Goal: Information Seeking & Learning: Learn about a topic

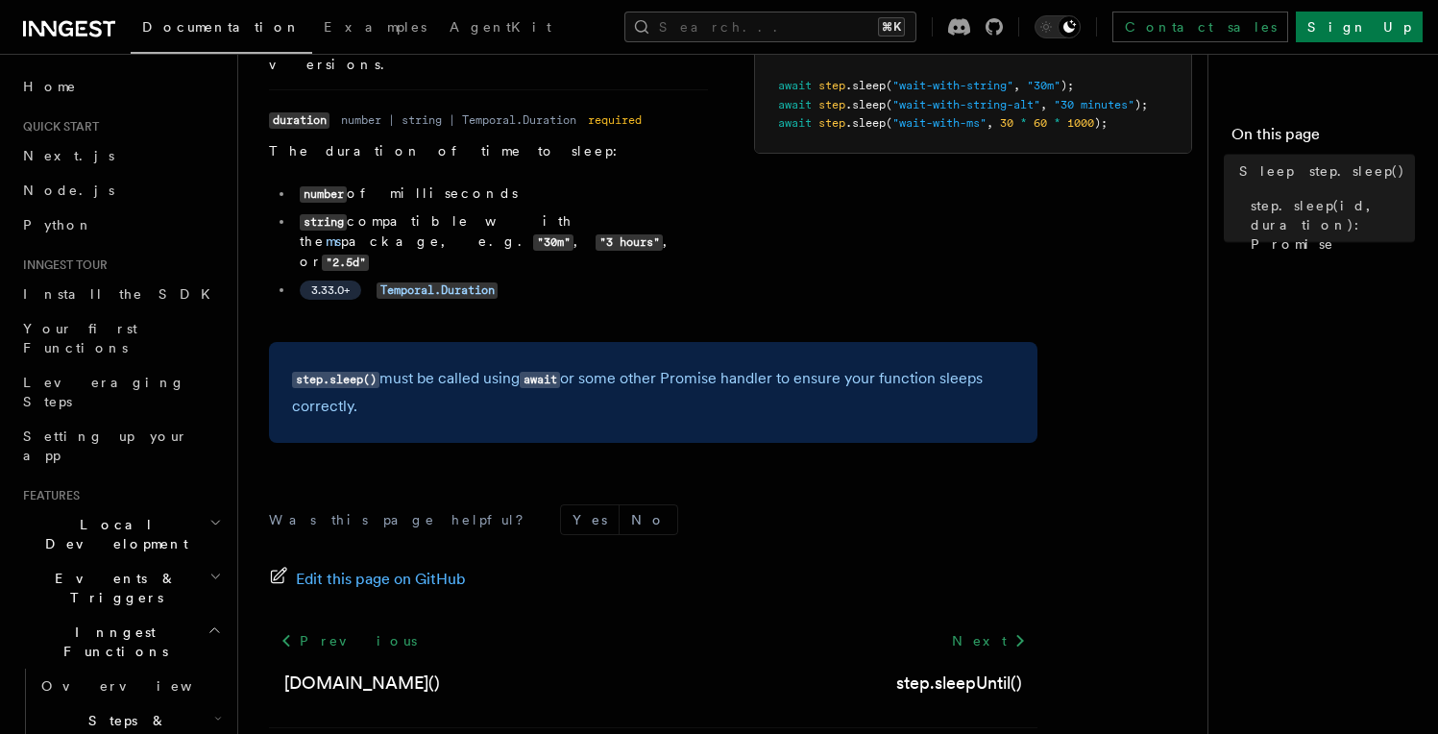
scroll to position [313, 0]
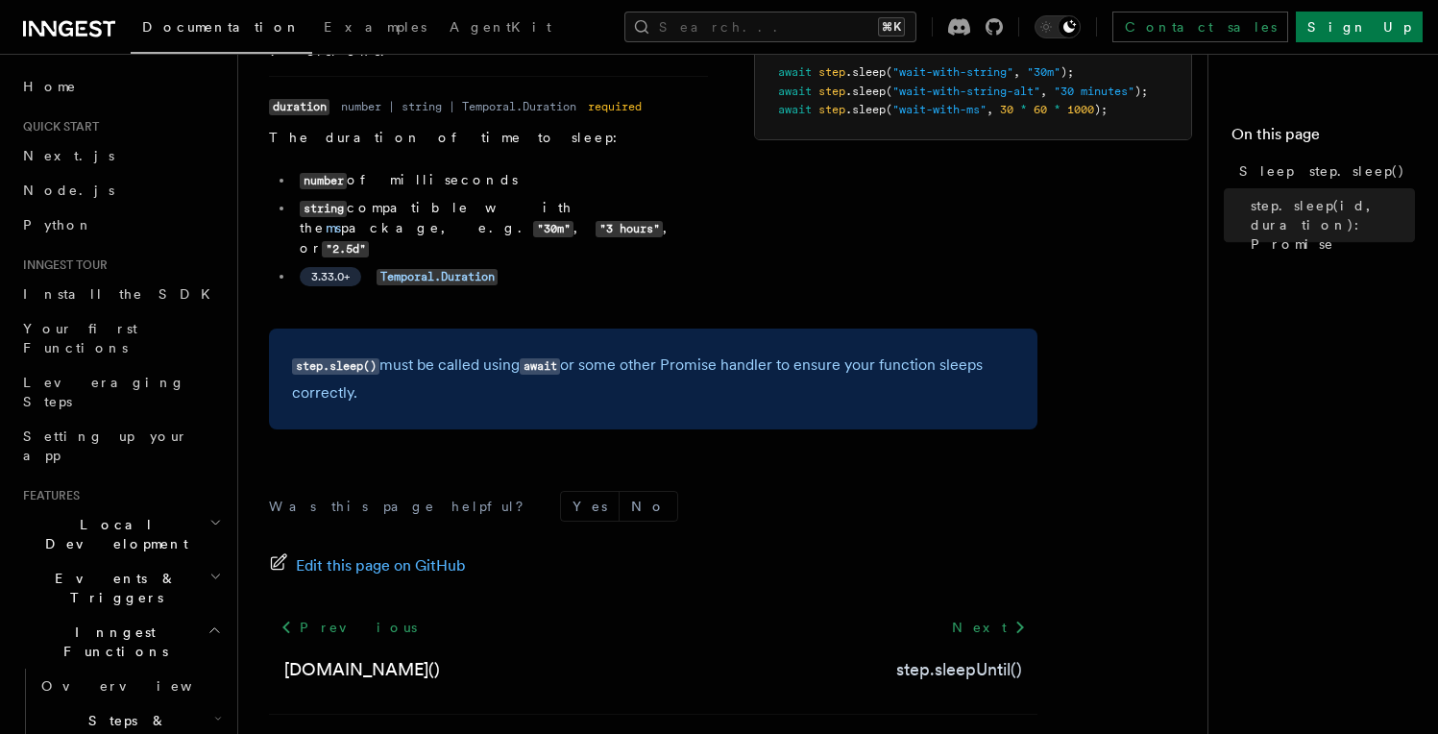
click at [954, 656] on link "step.sleepUntil()" at bounding box center [959, 669] width 126 height 27
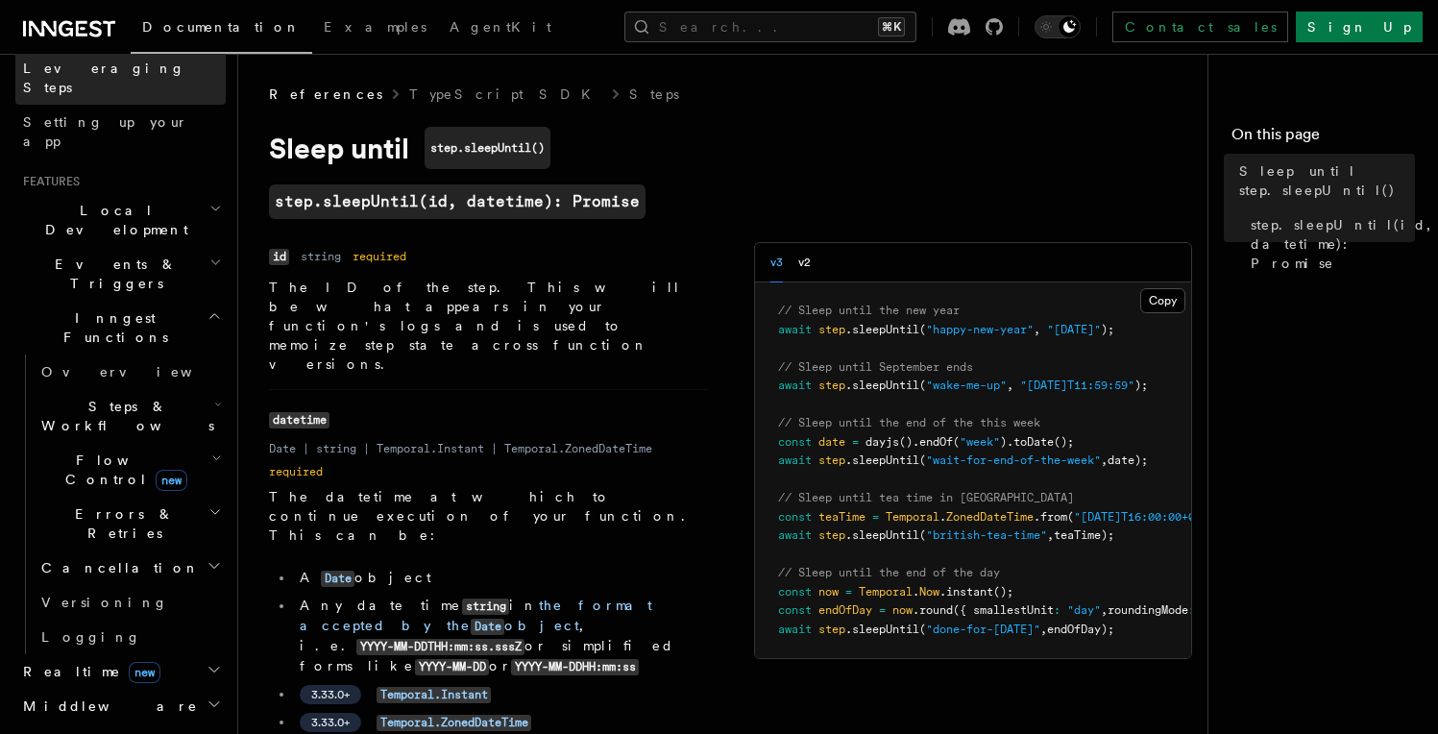
scroll to position [361, 0]
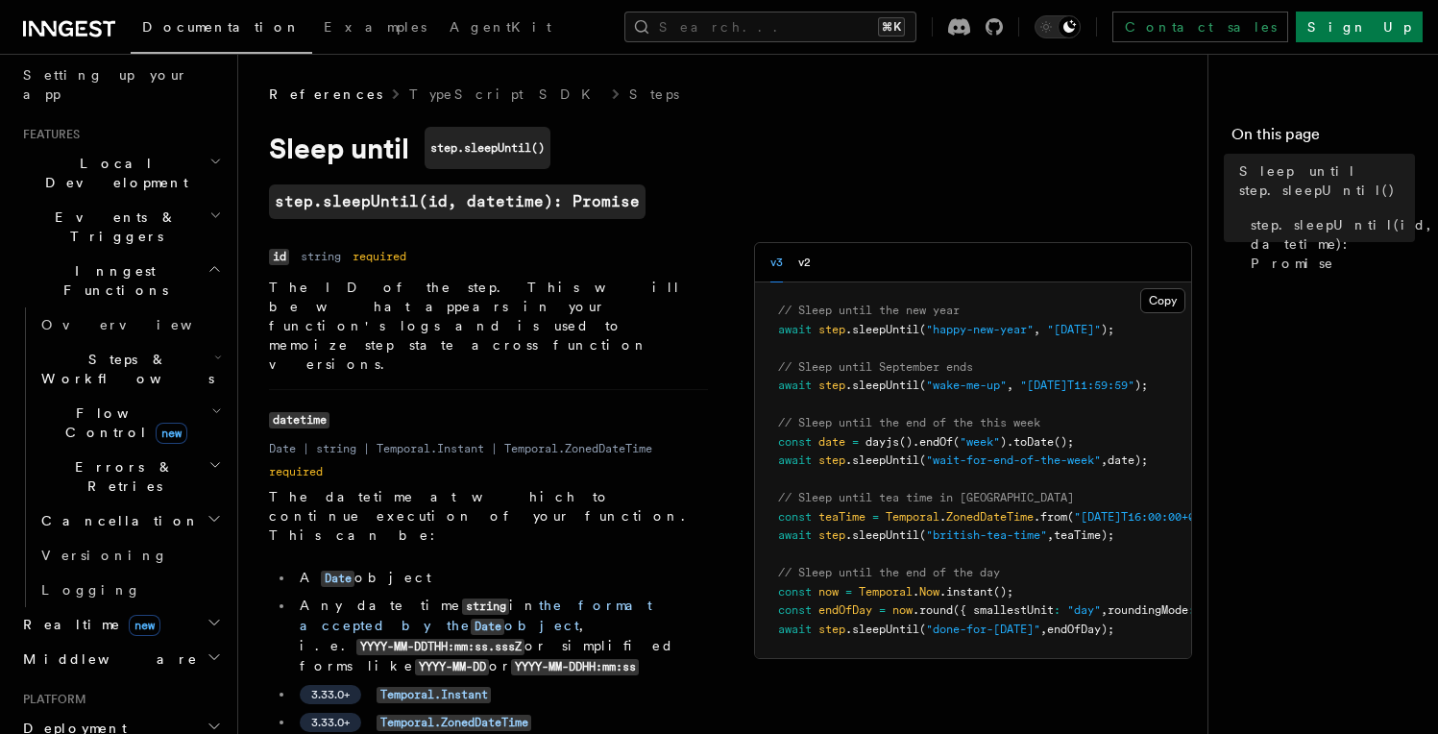
click at [71, 350] on span "Steps & Workflows" at bounding box center [124, 369] width 181 height 38
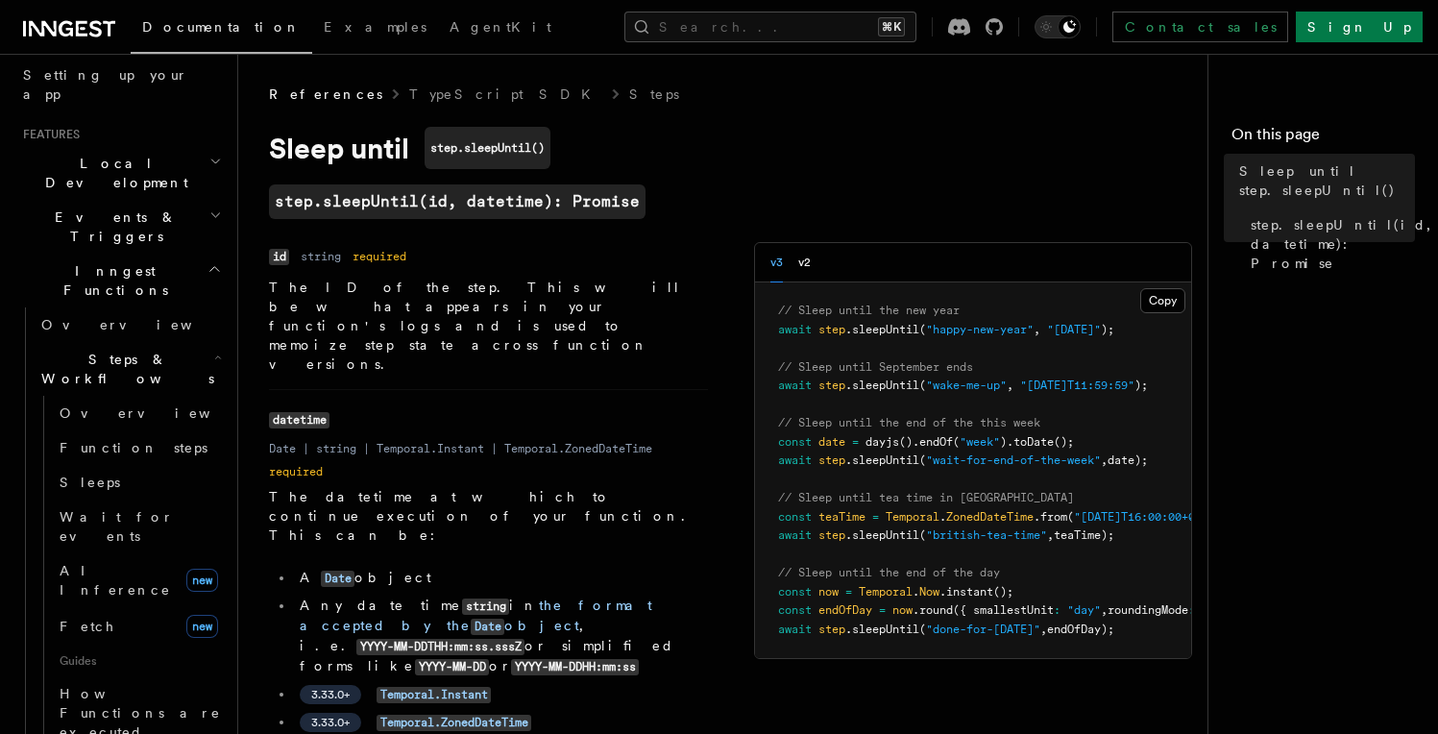
click at [71, 350] on span "Steps & Workflows" at bounding box center [124, 369] width 181 height 38
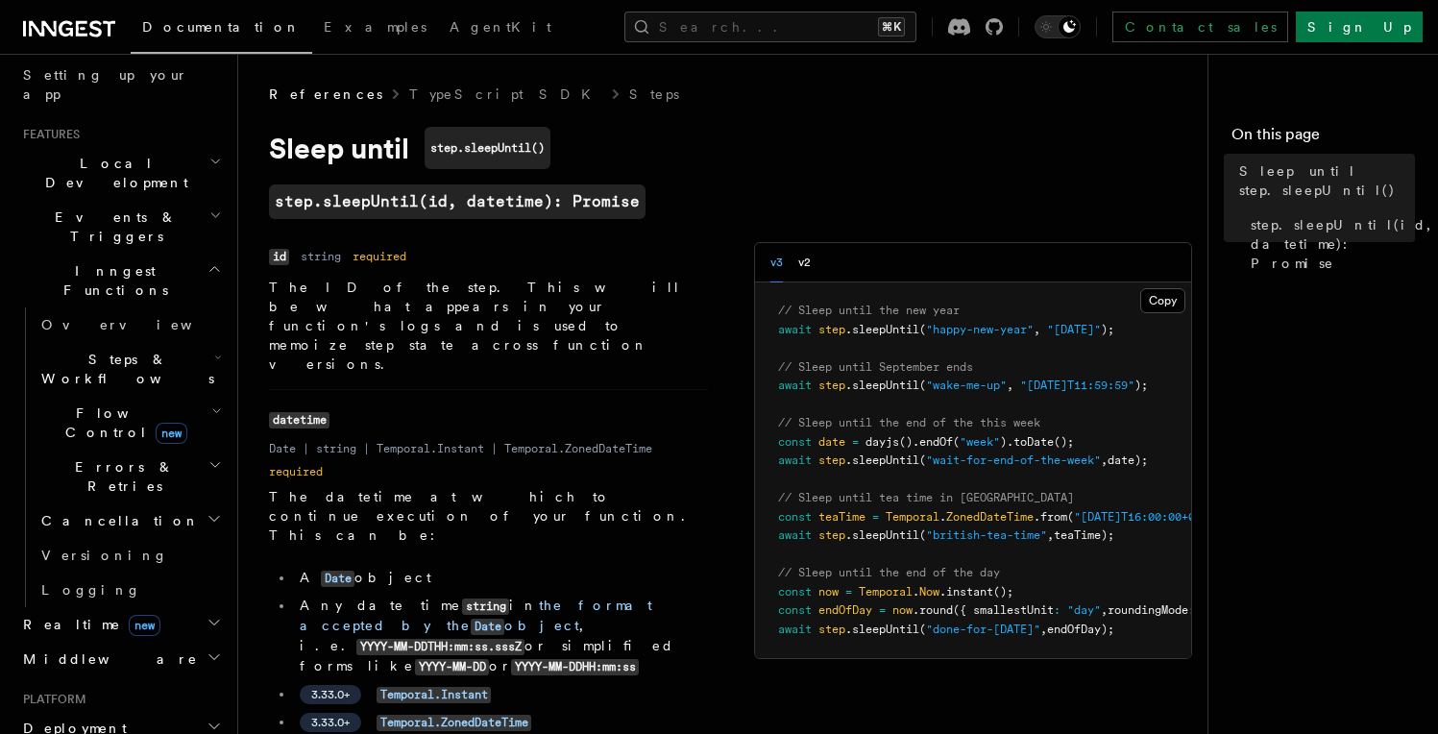
click at [64, 404] on span "Flow Control new" at bounding box center [123, 423] width 178 height 38
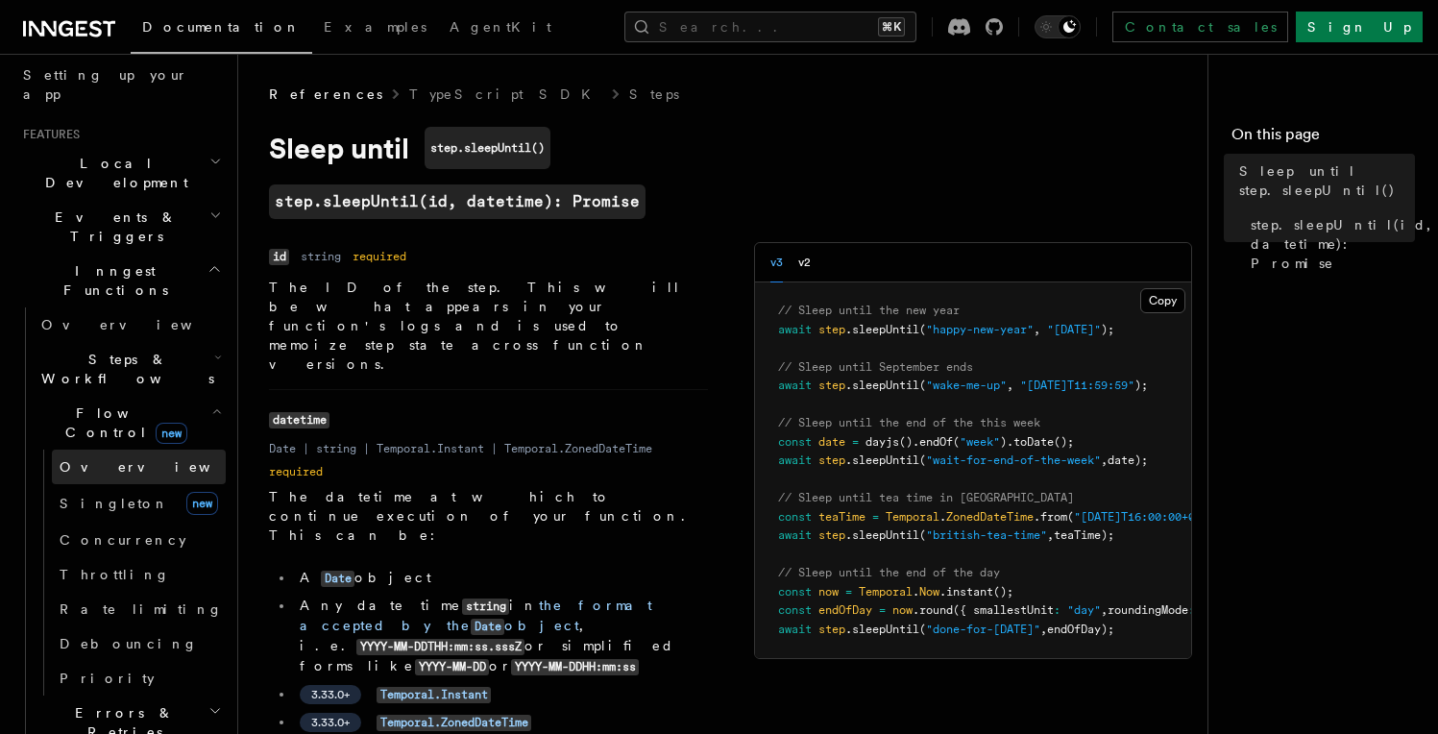
click at [65, 450] on link "Overview" at bounding box center [139, 467] width 174 height 35
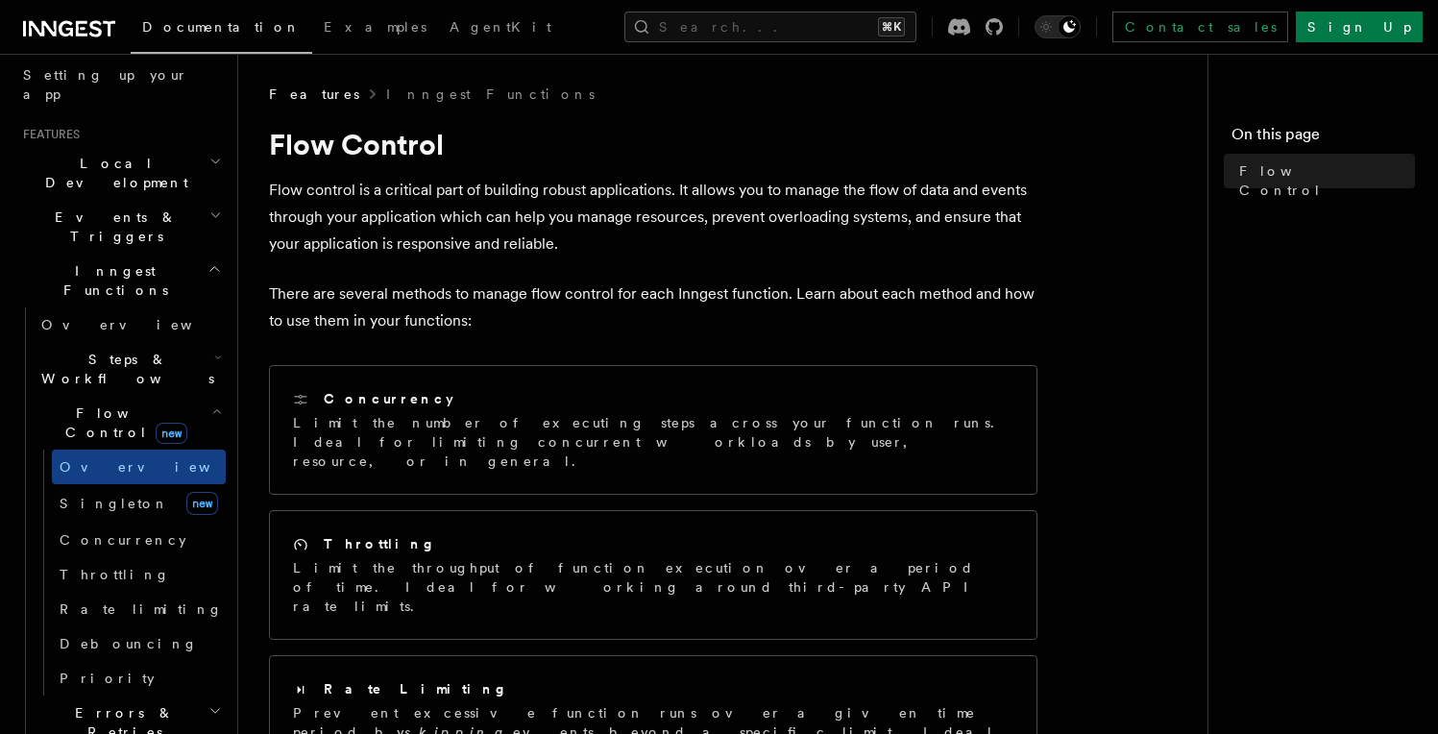
click at [83, 703] on span "Errors & Retries" at bounding box center [121, 722] width 175 height 38
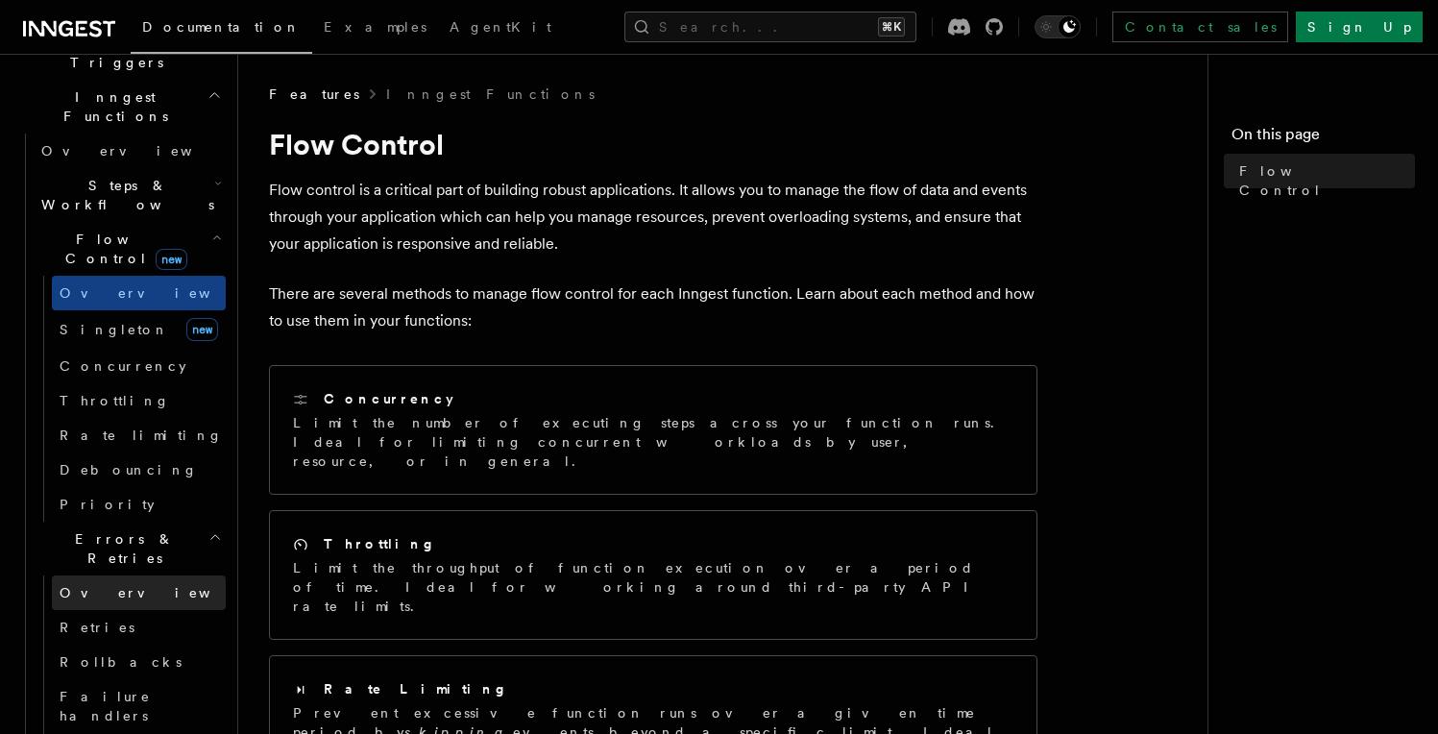
click at [100, 575] on link "Overview" at bounding box center [139, 592] width 174 height 35
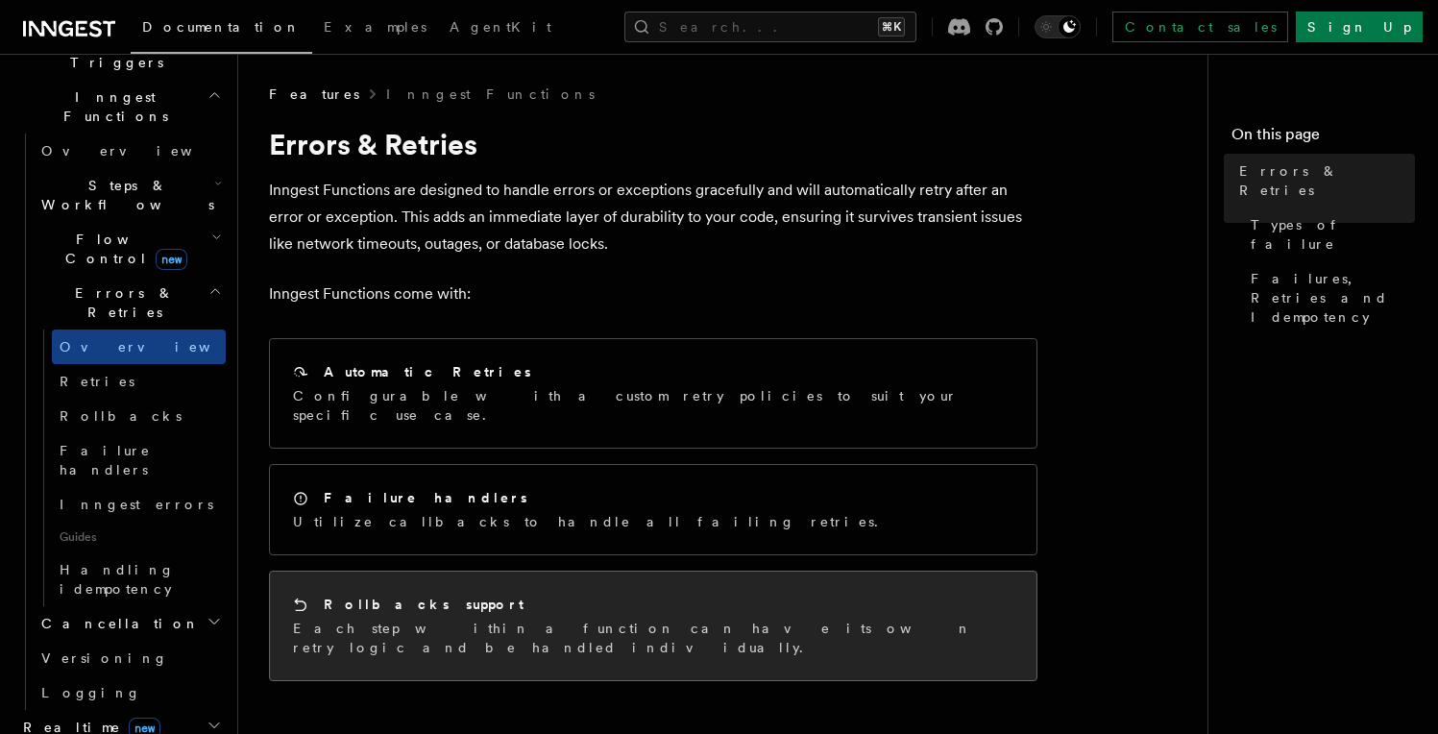
click at [452, 595] on div "Rollbacks support" at bounding box center [653, 605] width 721 height 20
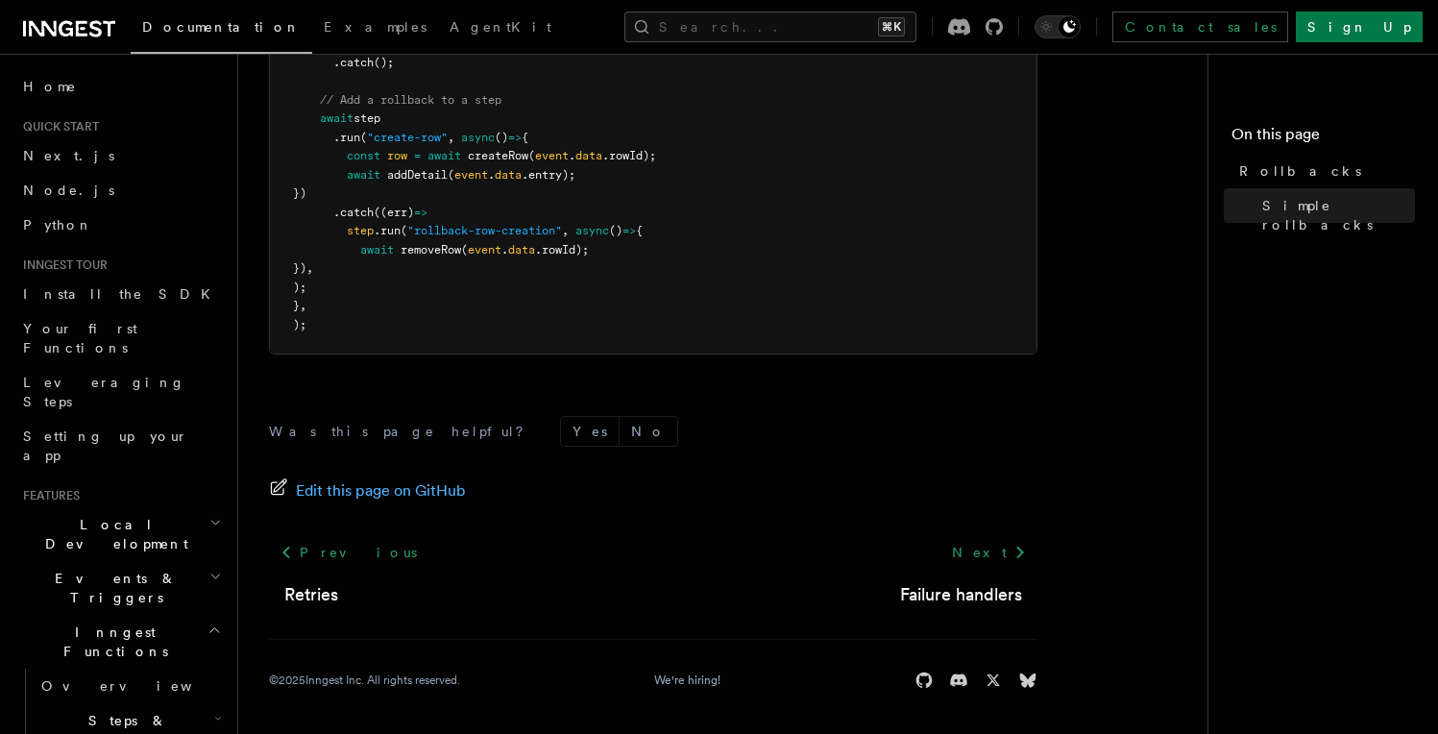
scroll to position [1374, 0]
click at [324, 599] on link "Retries" at bounding box center [311, 592] width 54 height 27
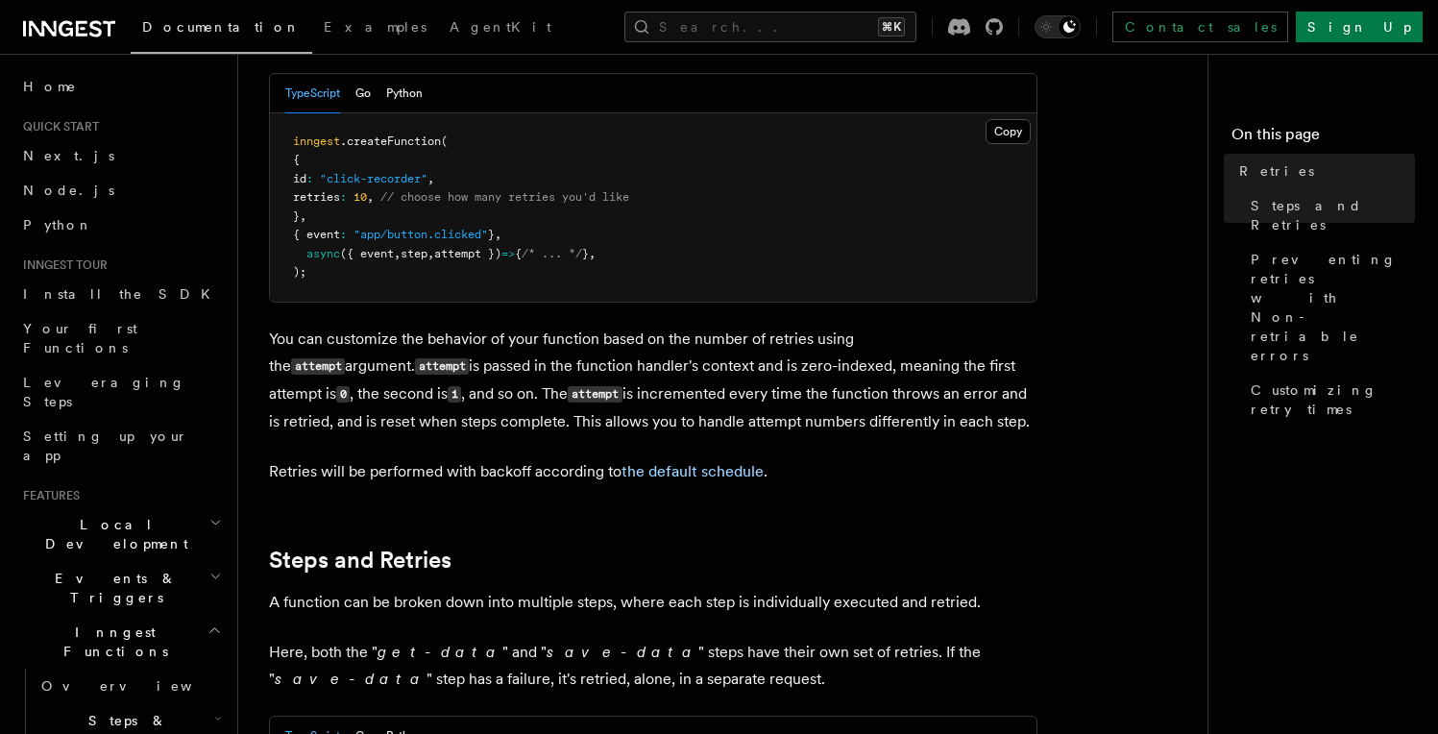
scroll to position [580, 0]
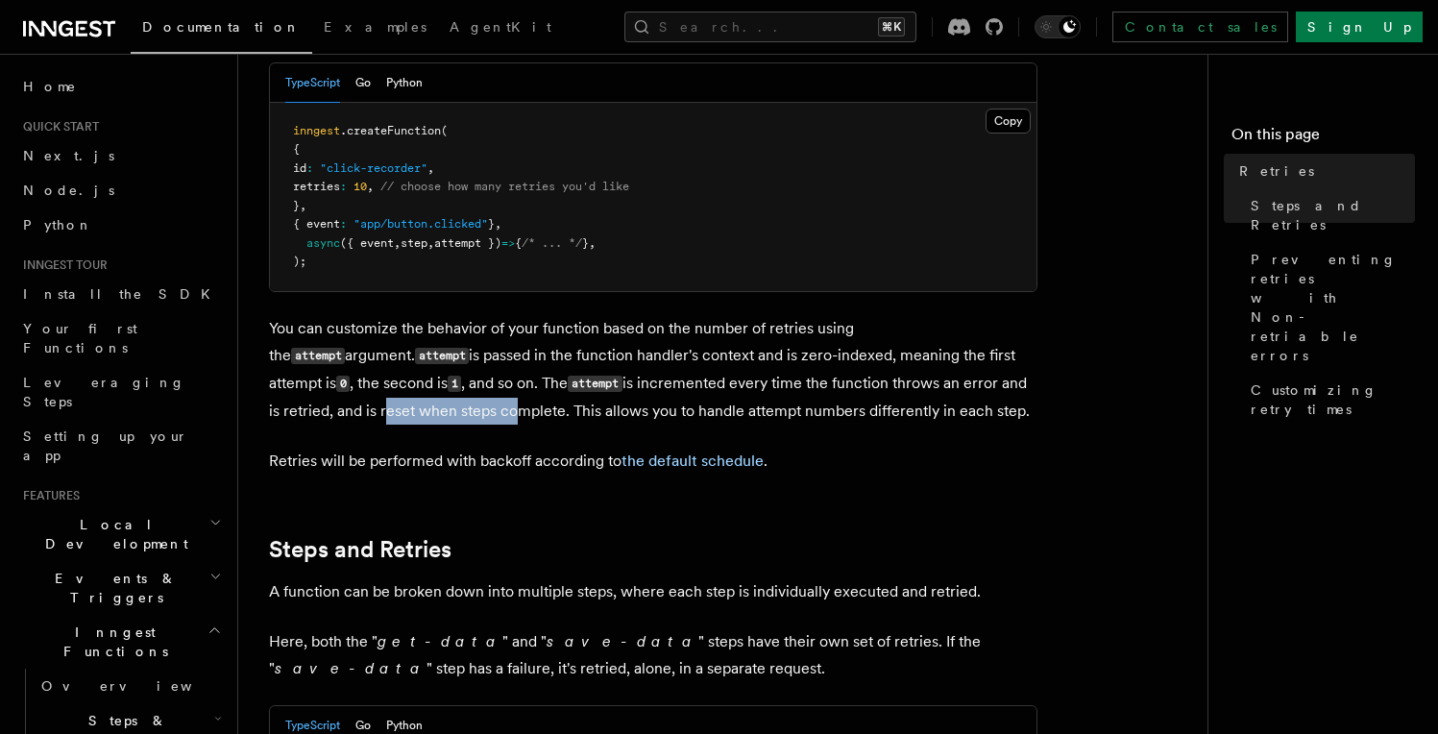
drag, startPoint x: 271, startPoint y: 390, endPoint x: 393, endPoint y: 390, distance: 122.0
click at [393, 390] on p "You can customize the behavior of your function based on the number of retries …" at bounding box center [653, 370] width 769 height 110
drag, startPoint x: 502, startPoint y: 390, endPoint x: 927, endPoint y: 384, distance: 425.7
click at [921, 384] on p "You can customize the behavior of your function based on the number of retries …" at bounding box center [653, 370] width 769 height 110
click at [457, 396] on p "You can customize the behavior of your function based on the number of retries …" at bounding box center [653, 370] width 769 height 110
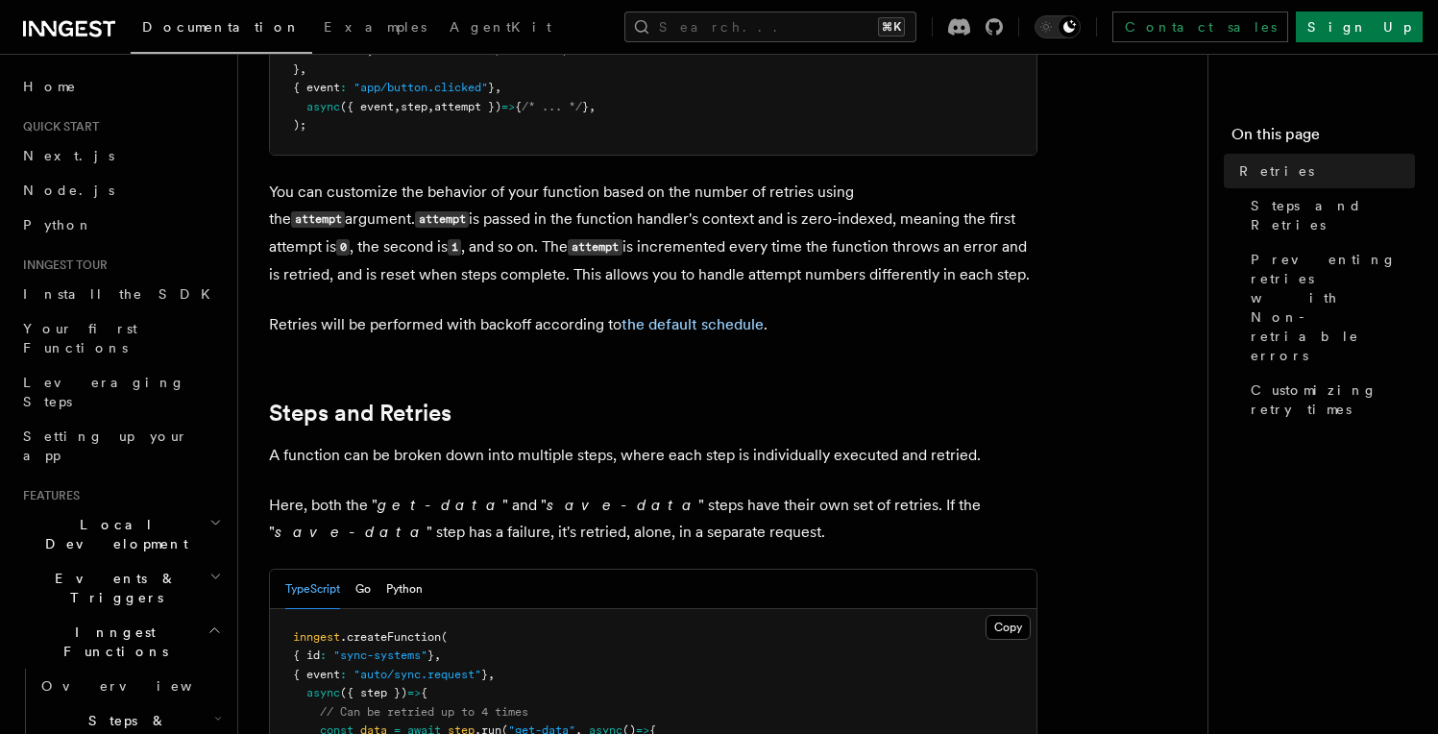
scroll to position [718, 0]
click at [670, 310] on p "Retries will be performed with backoff according to the default schedule ." at bounding box center [653, 323] width 769 height 27
click at [673, 314] on link "the default schedule" at bounding box center [693, 323] width 142 height 18
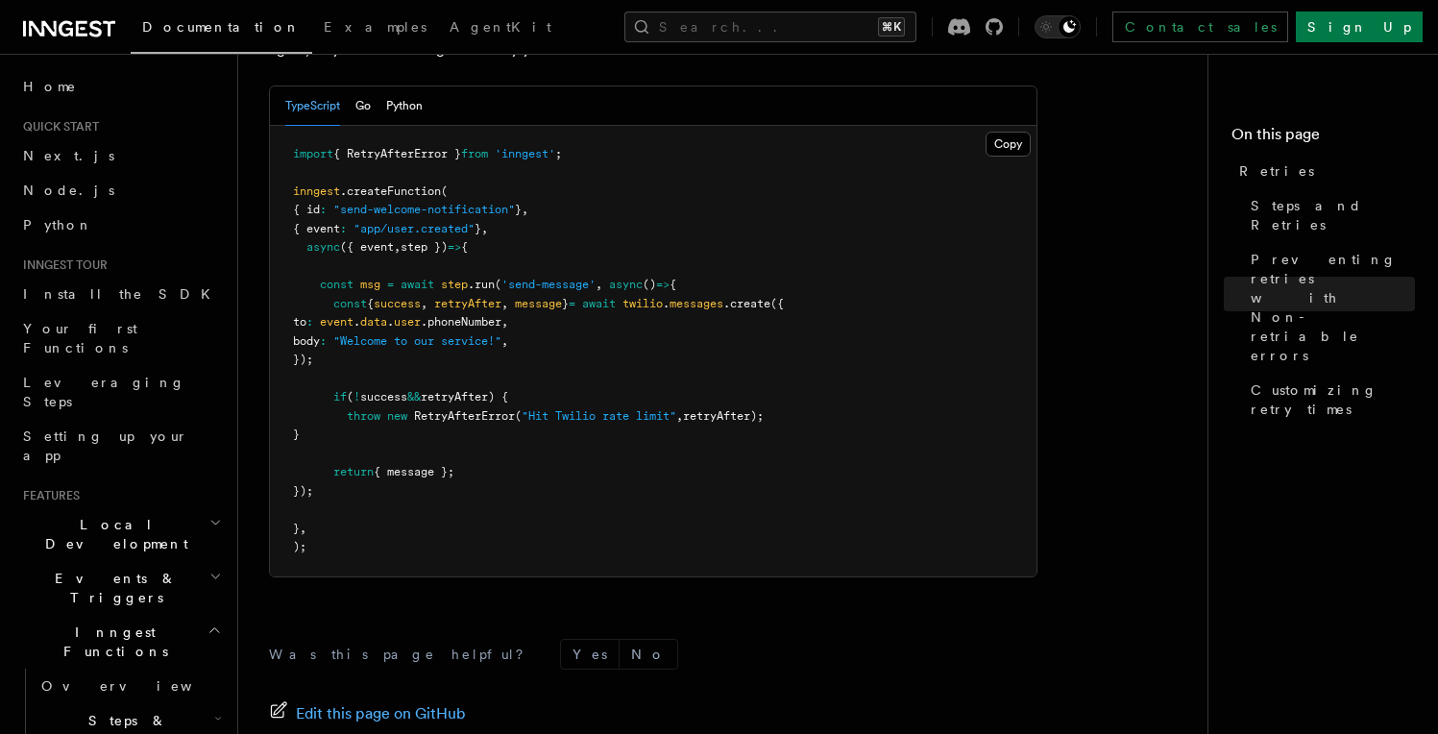
scroll to position [2708, 0]
click at [412, 151] on span "{ RetryAfterError }" at bounding box center [397, 157] width 128 height 13
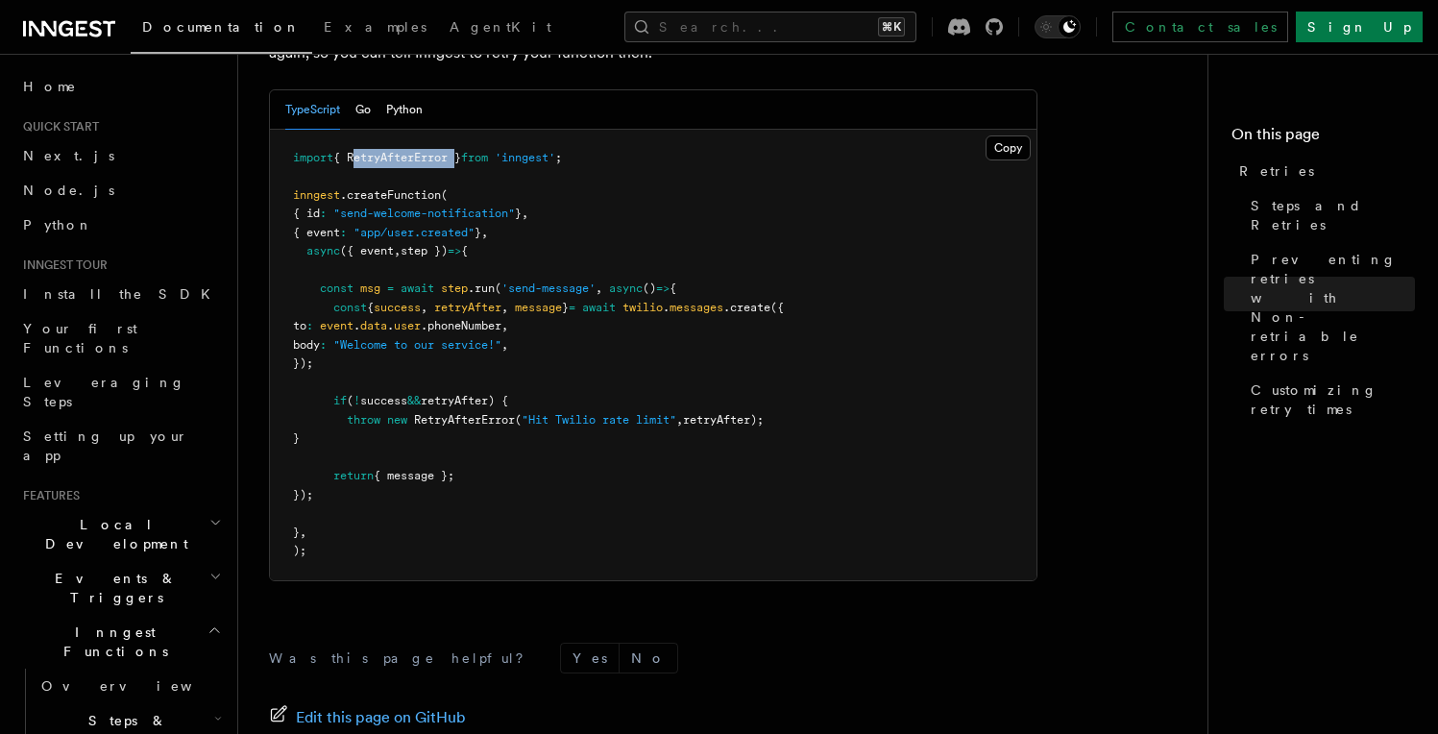
click at [412, 151] on span "{ RetryAfterError }" at bounding box center [397, 157] width 128 height 13
copy span "RetryAfterError"
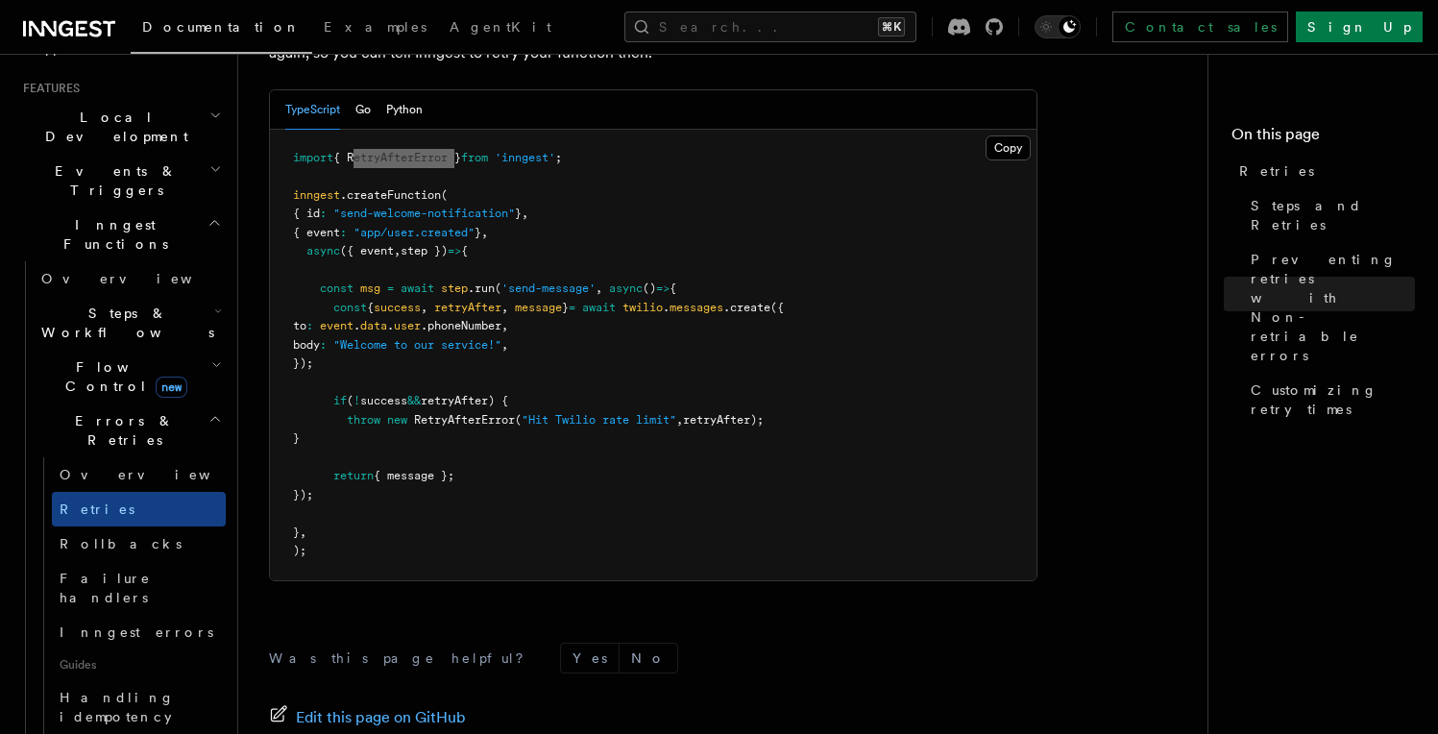
scroll to position [503, 0]
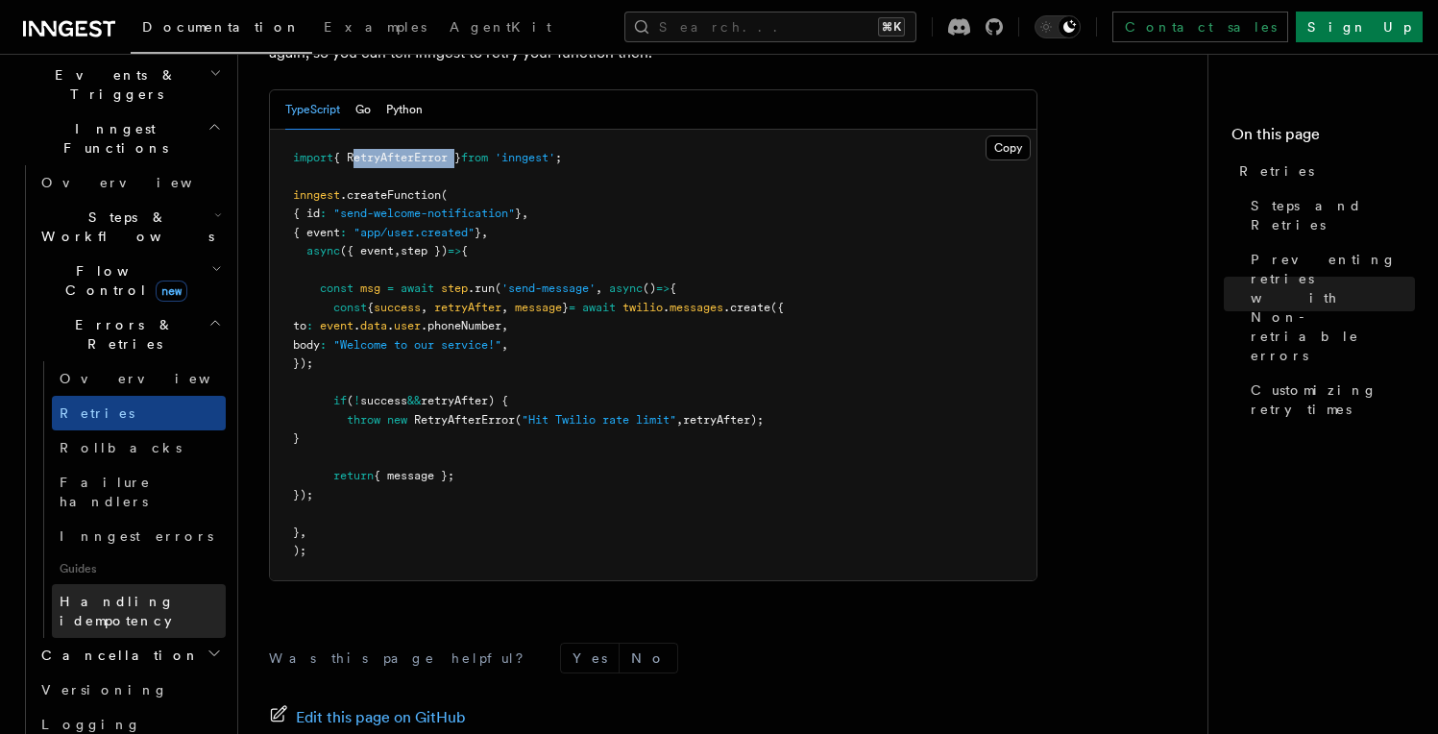
click at [120, 584] on link "Handling idempotency" at bounding box center [139, 611] width 174 height 54
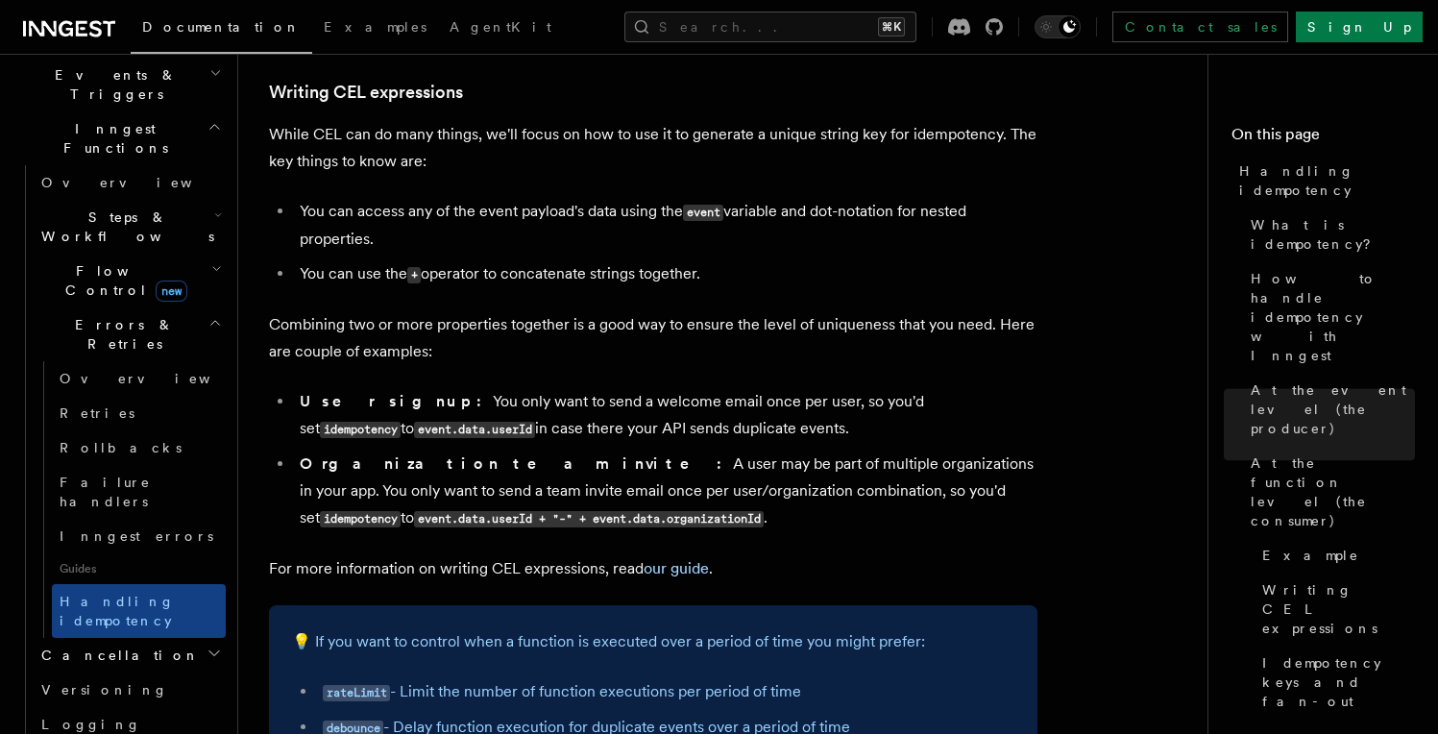
scroll to position [3444, 0]
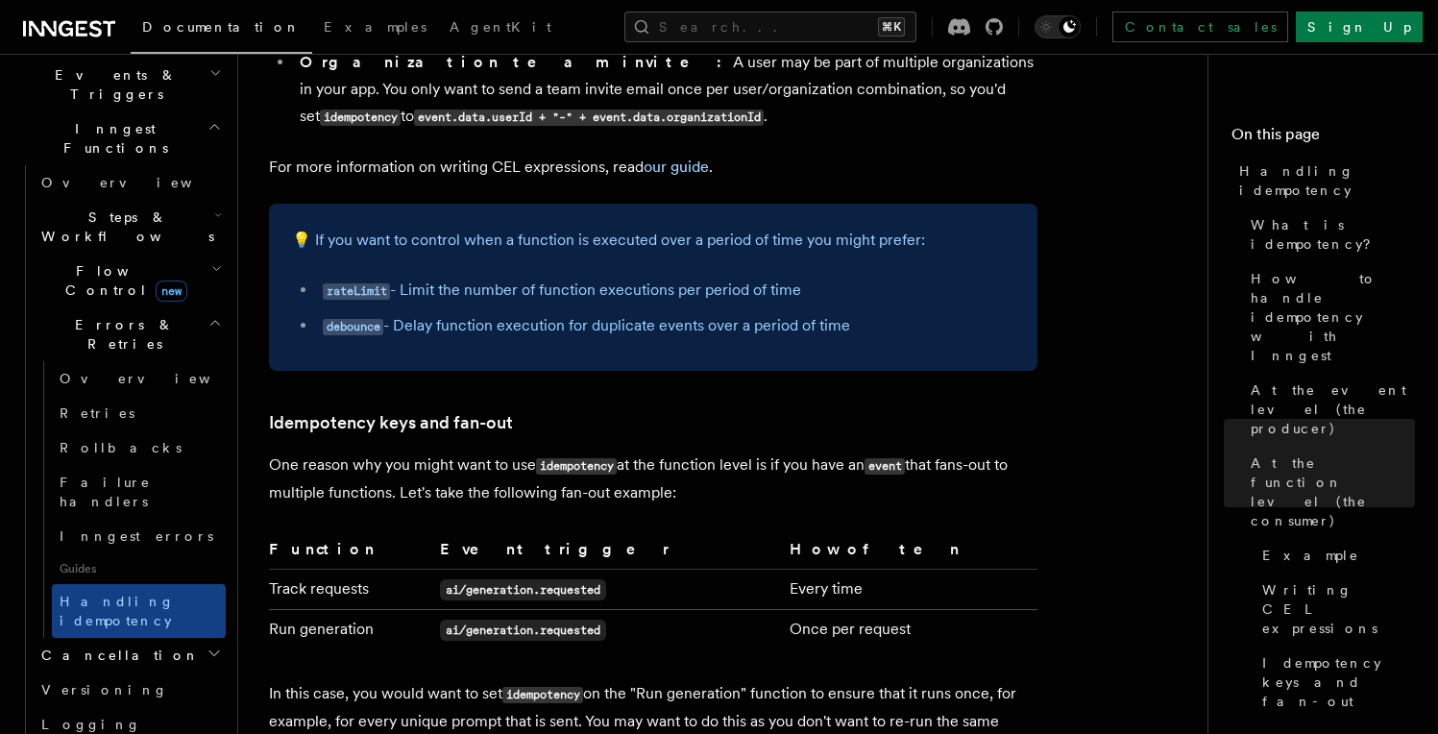
click at [183, 638] on h2 "Cancellation" at bounding box center [130, 655] width 192 height 35
click at [113, 717] on span "Cancel on timeouts" at bounding box center [123, 734] width 126 height 35
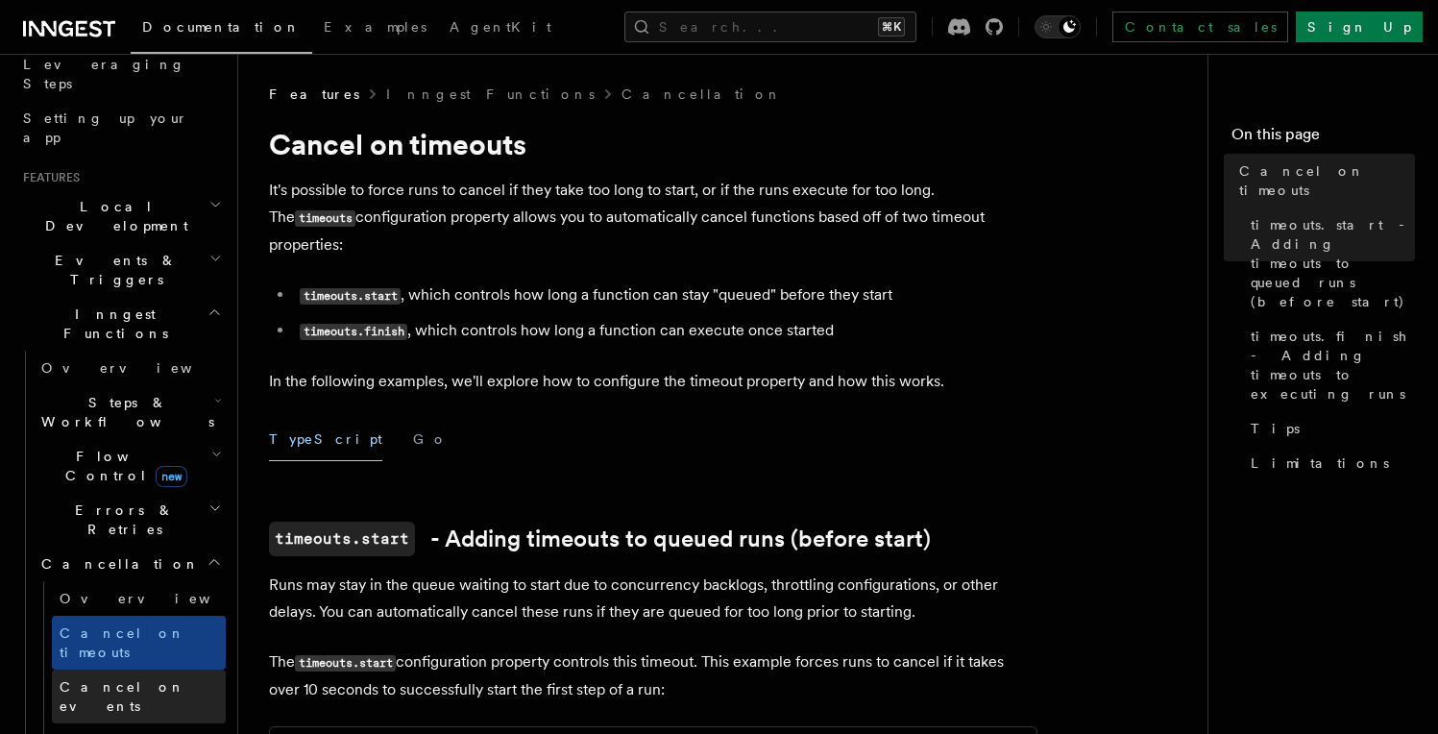
scroll to position [308, 0]
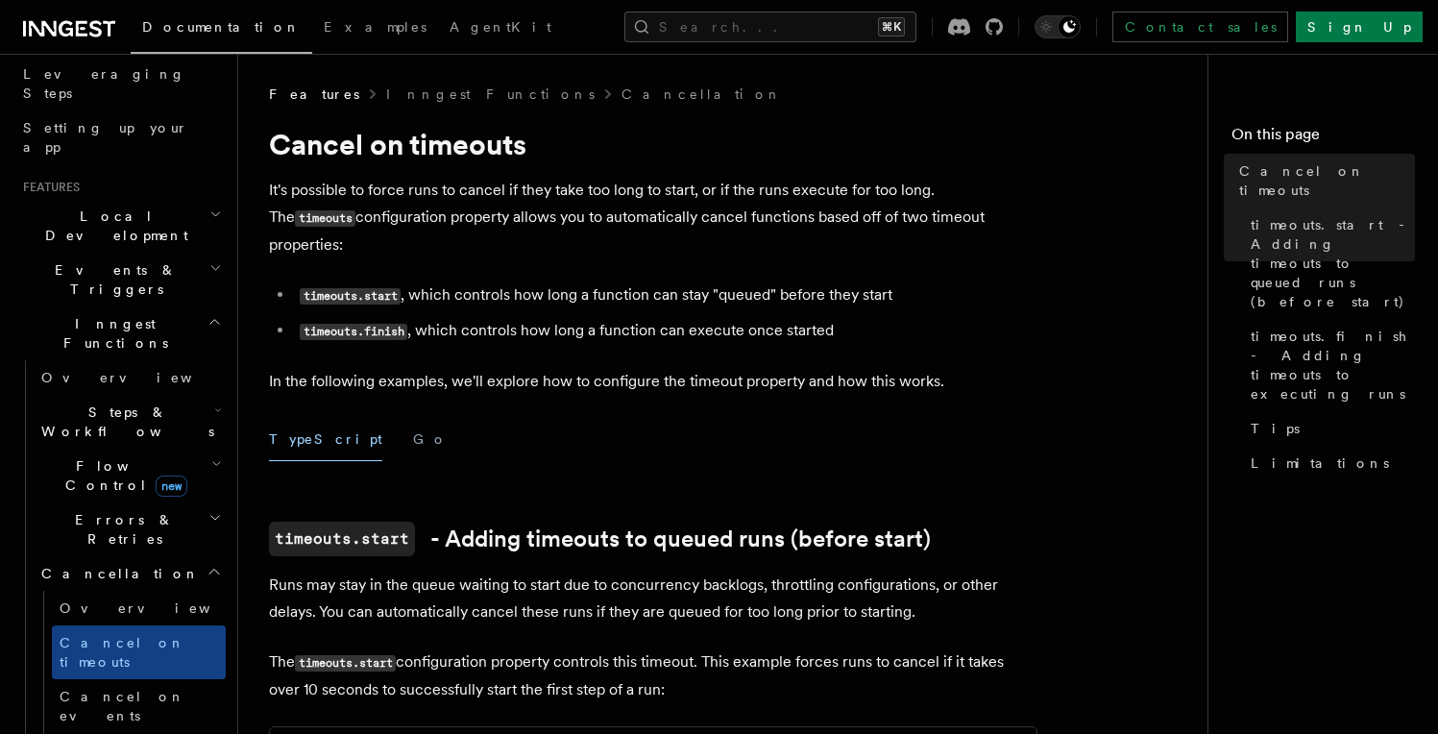
click at [135, 502] on h2 "Errors & Retries" at bounding box center [130, 529] width 192 height 54
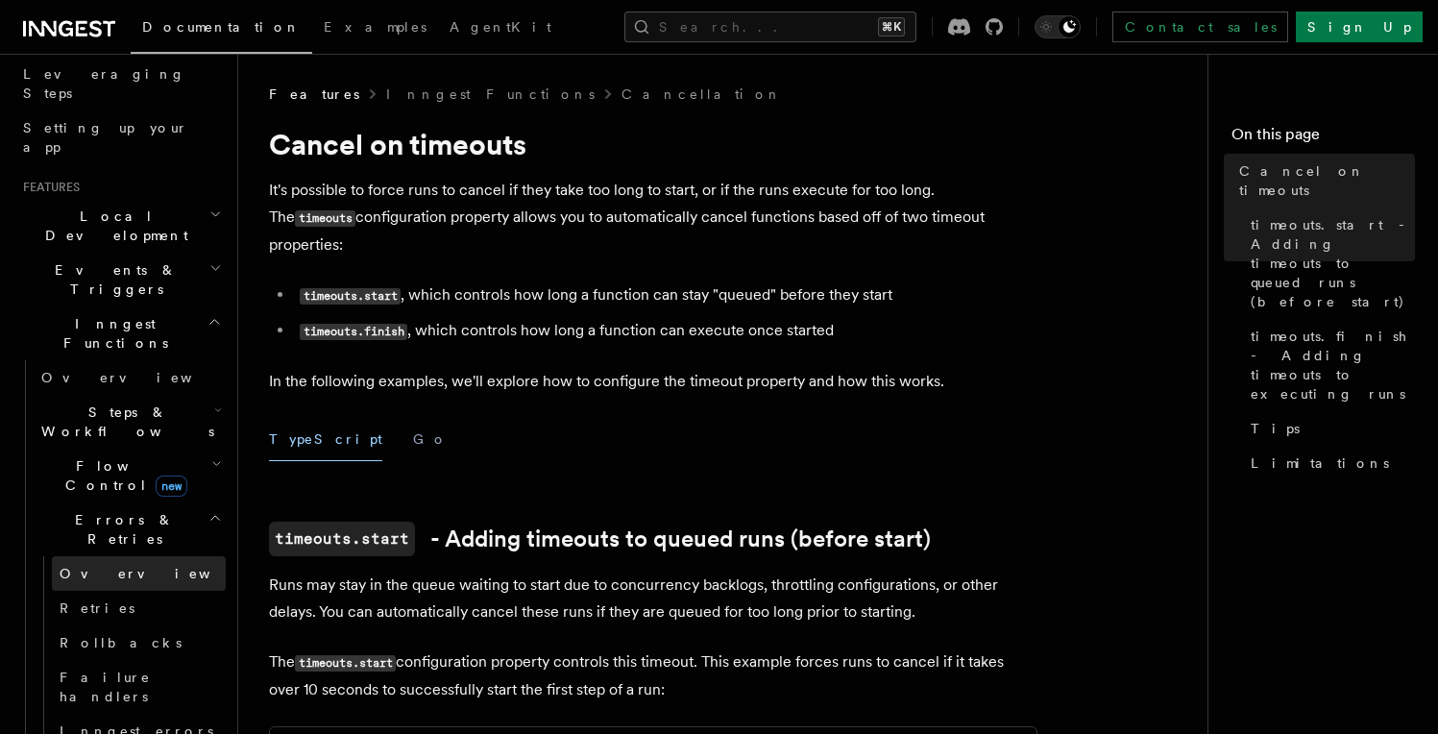
click at [106, 556] on link "Overview" at bounding box center [139, 573] width 174 height 35
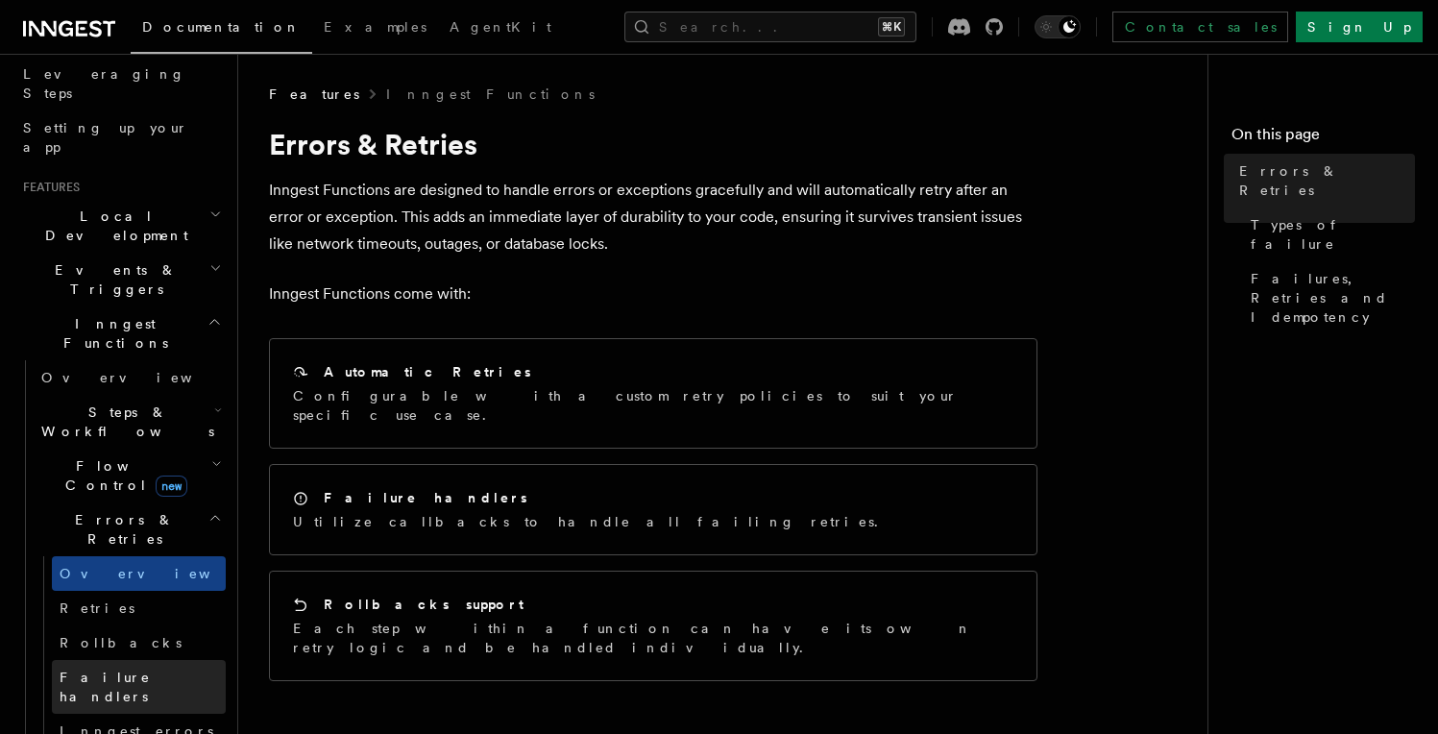
click at [141, 670] on span "Failure handlers" at bounding box center [105, 687] width 91 height 35
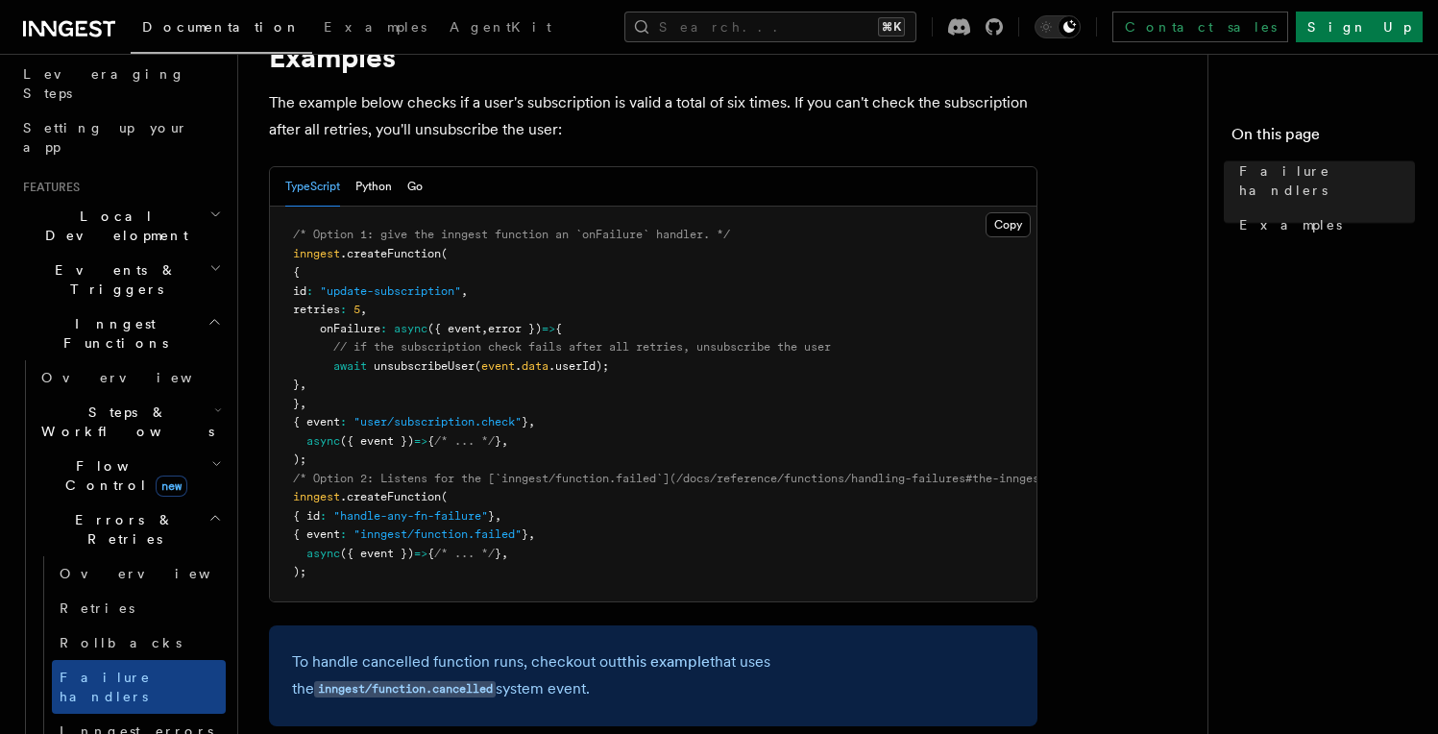
scroll to position [324, 0]
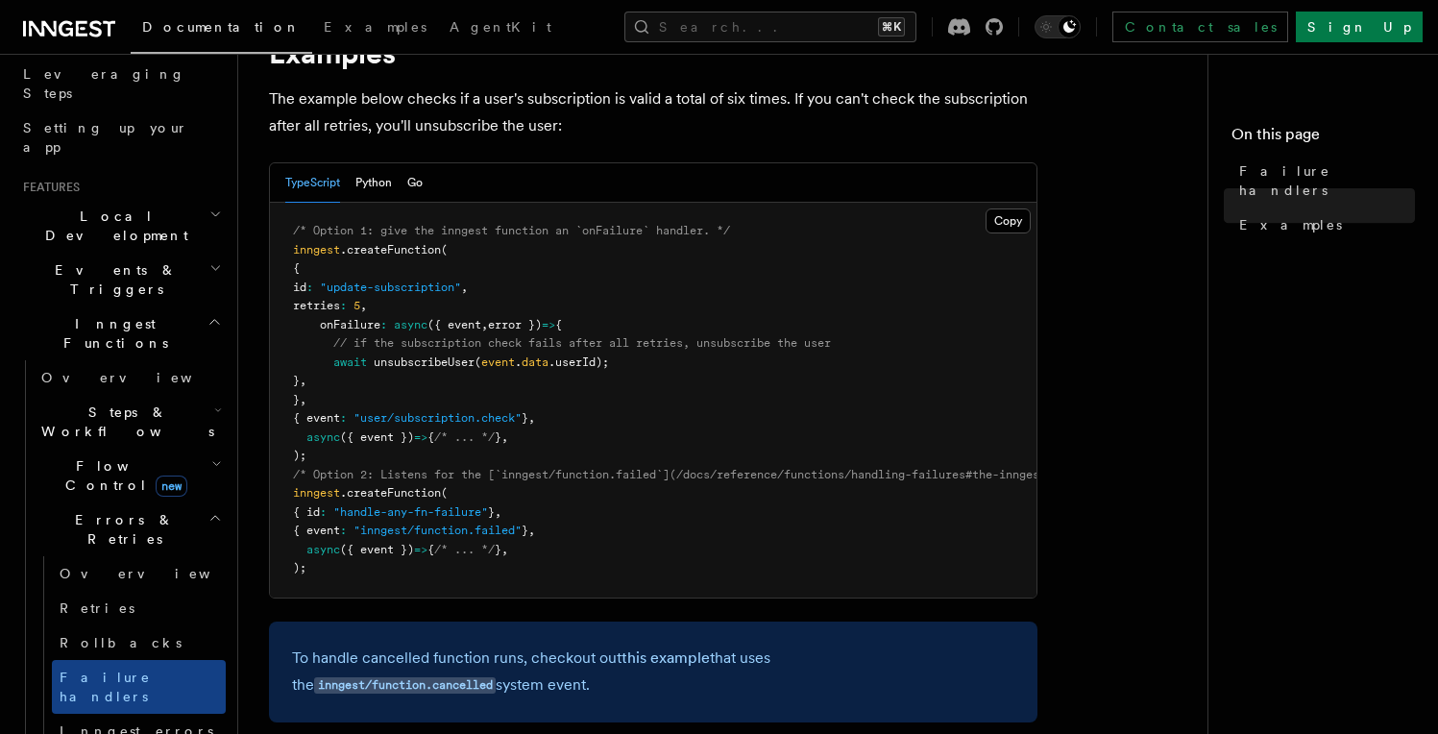
click at [421, 535] on span ""inngest/function.failed"" at bounding box center [438, 530] width 168 height 13
click at [448, 533] on span ""inngest/function.failed"" at bounding box center [438, 530] width 168 height 13
click at [522, 534] on span ""inngest/function.failed"" at bounding box center [438, 530] width 168 height 13
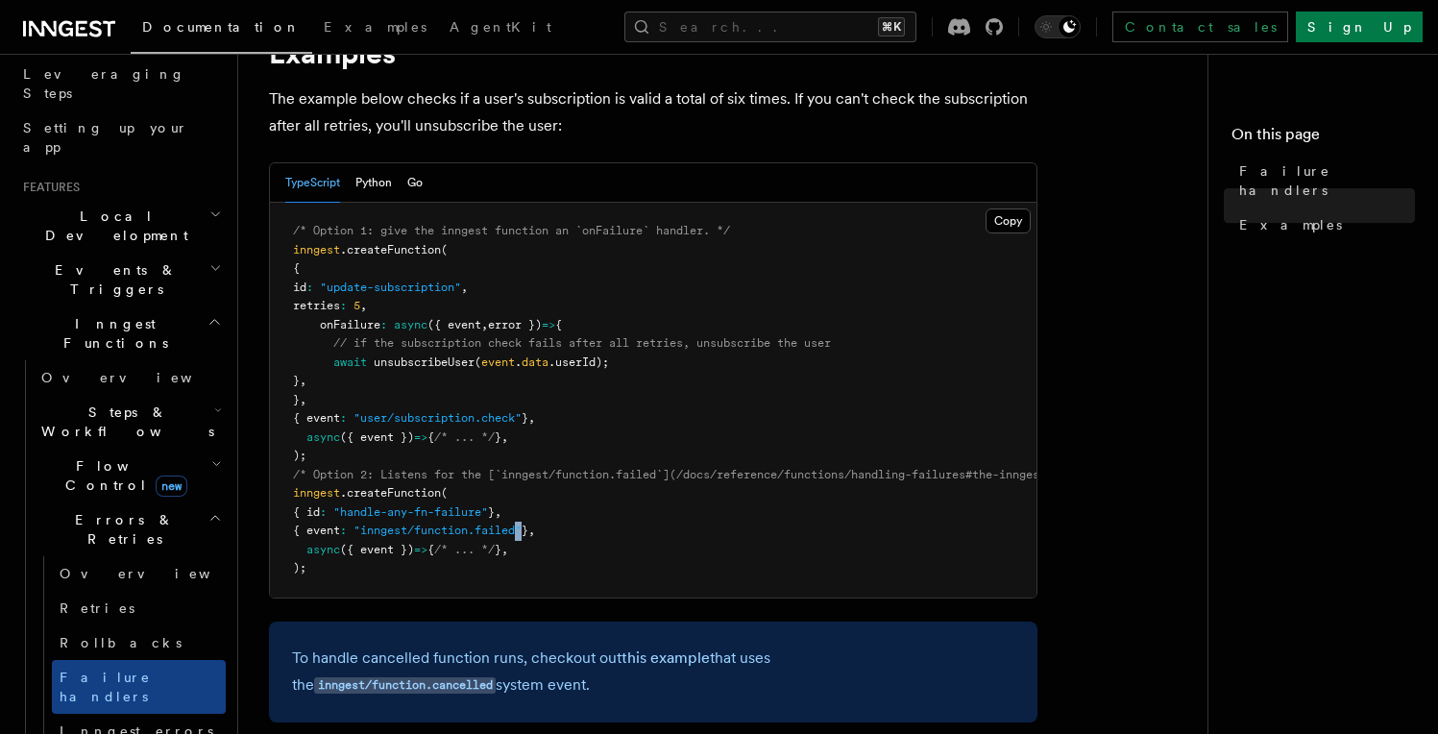
click at [522, 534] on span ""inngest/function.failed"" at bounding box center [438, 530] width 168 height 13
click at [348, 508] on span ""handle-any-fn-failure"" at bounding box center [410, 511] width 155 height 13
click at [368, 515] on span ""handle-any-fn-failure"" at bounding box center [410, 511] width 155 height 13
drag, startPoint x: 368, startPoint y: 515, endPoint x: 458, endPoint y: 514, distance: 90.3
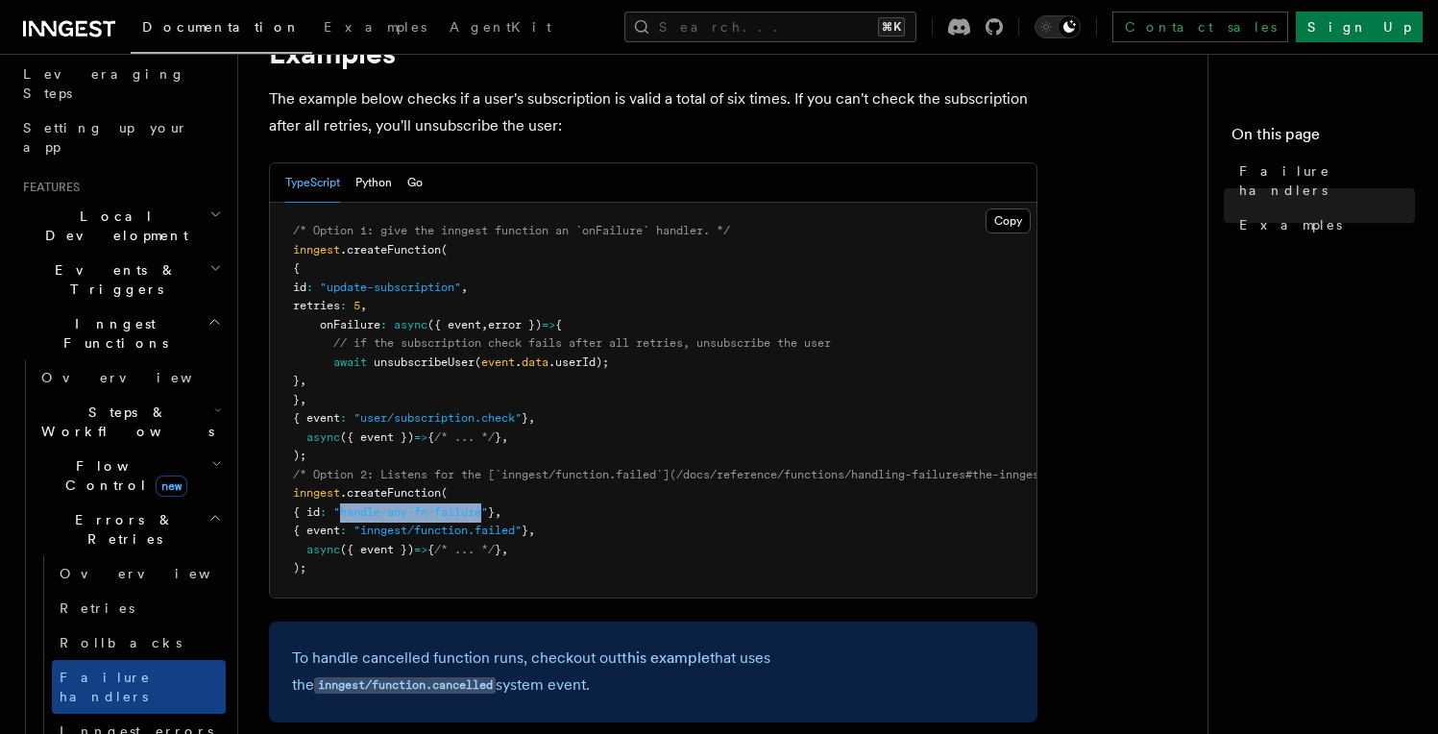
click at [458, 514] on span ""handle-any-fn-failure"" at bounding box center [410, 511] width 155 height 13
click at [543, 520] on pre "/* Option 1: give the inngest function an `onFailure` handler. */ inngest .crea…" at bounding box center [653, 400] width 767 height 395
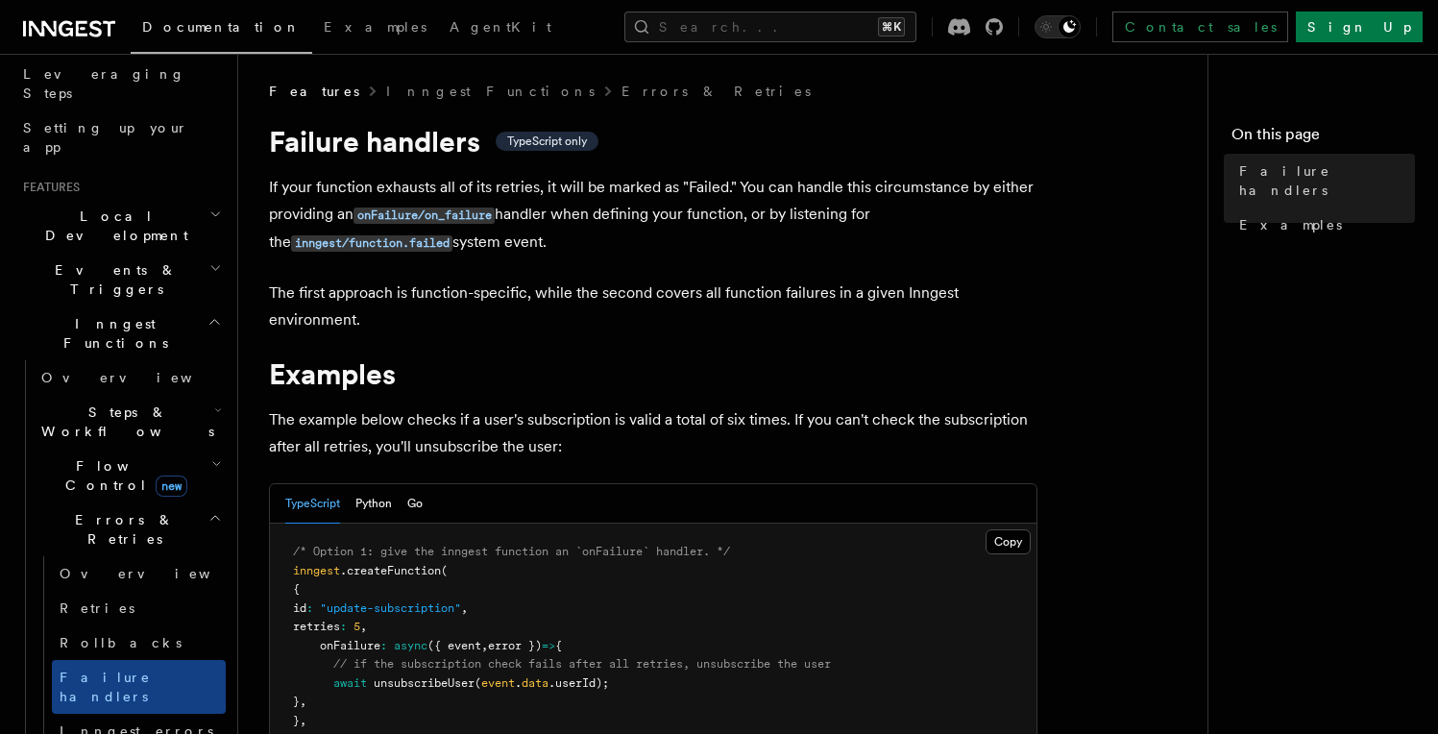
scroll to position [0, 0]
